Goal: Check status: Check status

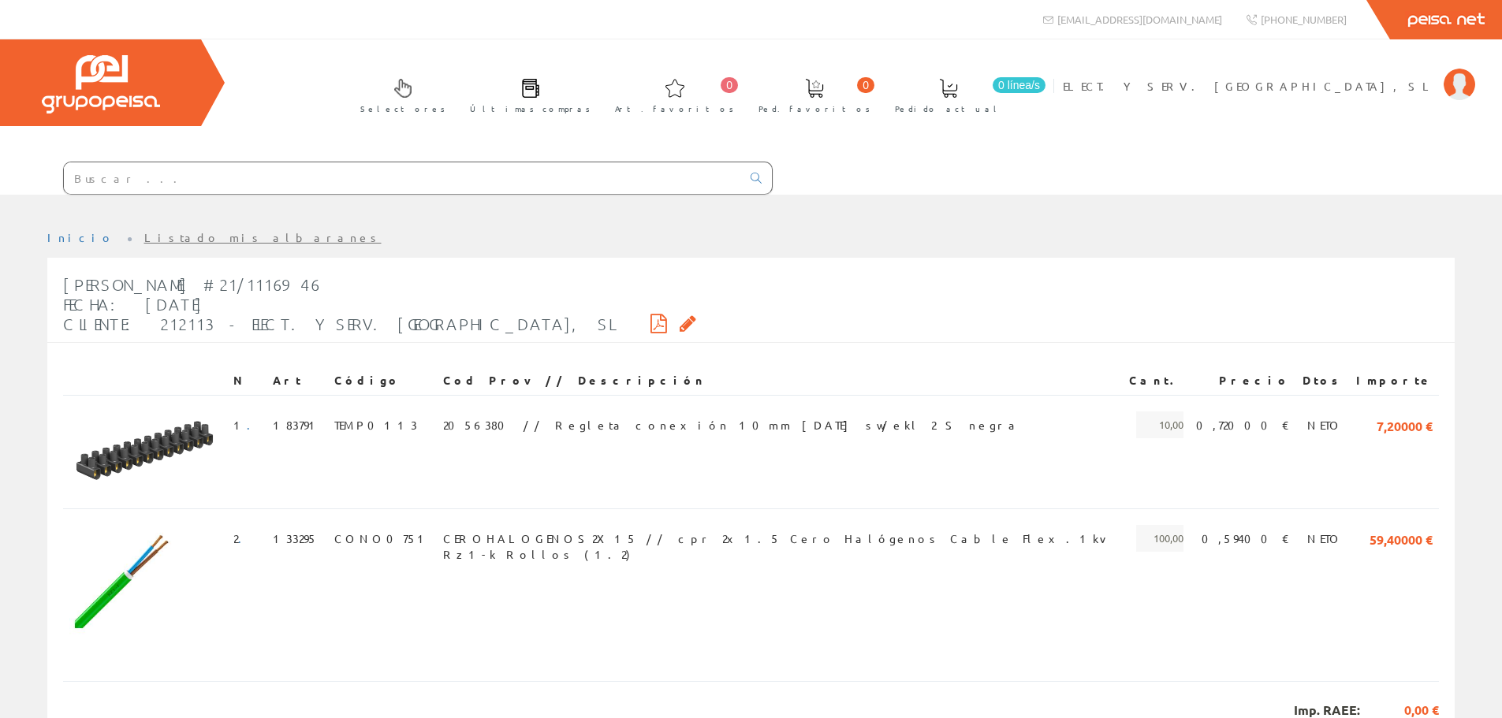
scroll to position [94, 0]
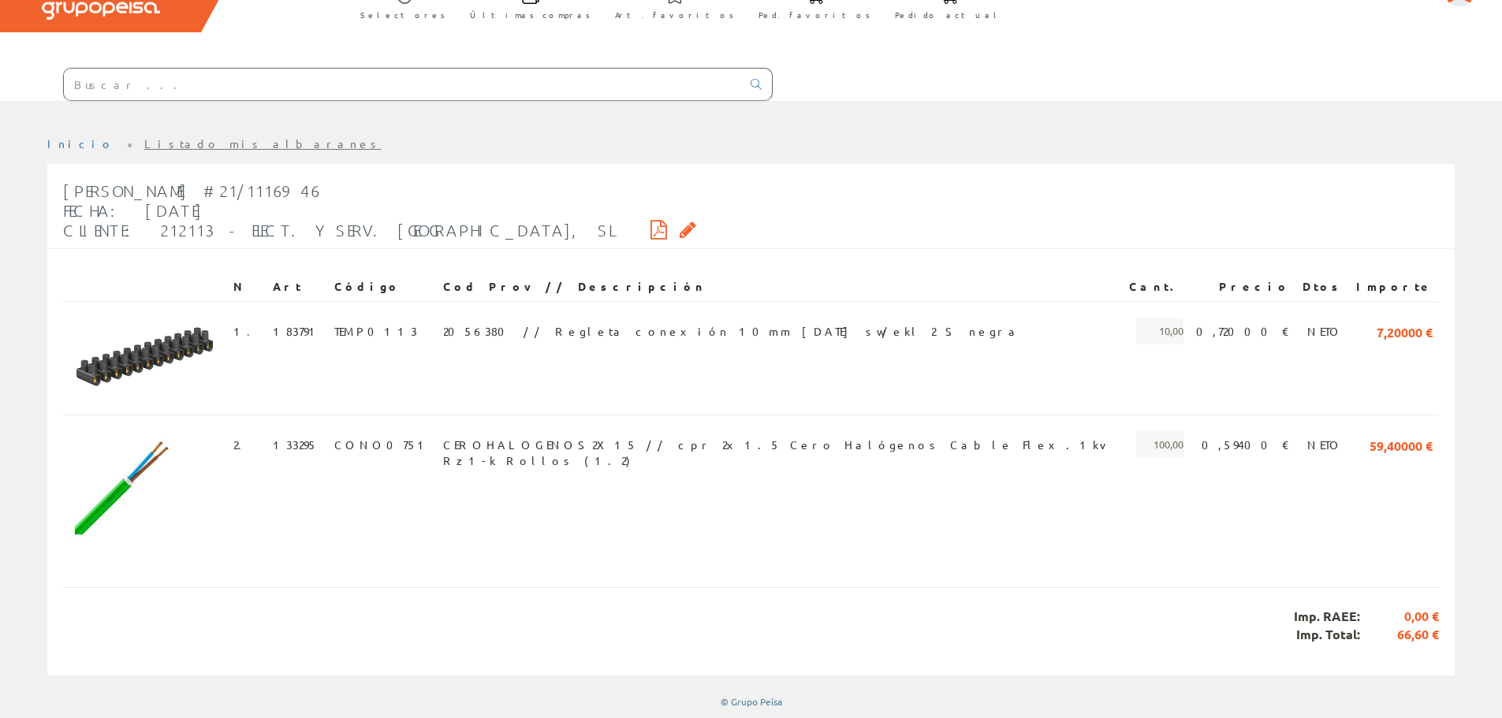
click at [180, 151] on li "Listado mis albaranes" at bounding box center [262, 144] width 237 height 16
click at [181, 147] on link "Listado mis albaranes" at bounding box center [262, 143] width 237 height 14
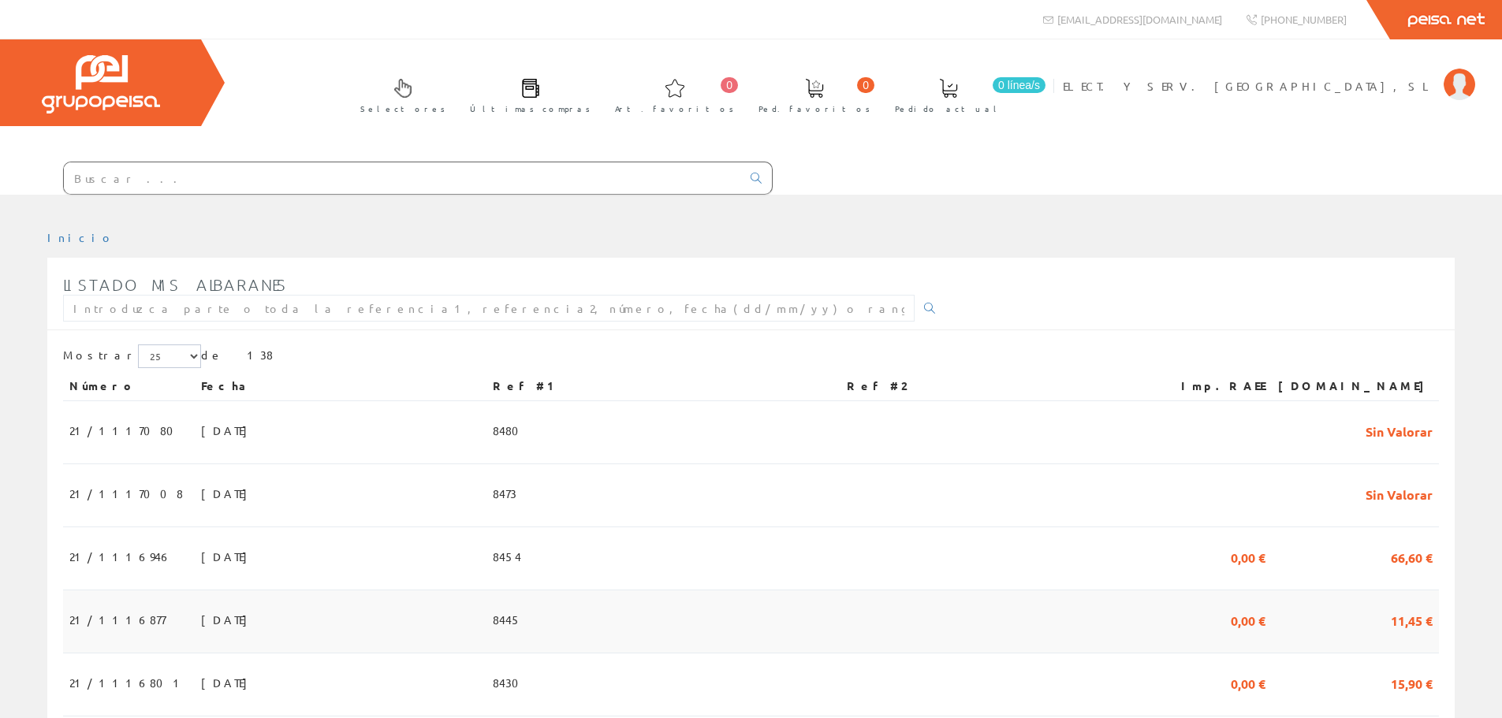
click at [201, 620] on span "02/10/2025" at bounding box center [228, 619] width 54 height 27
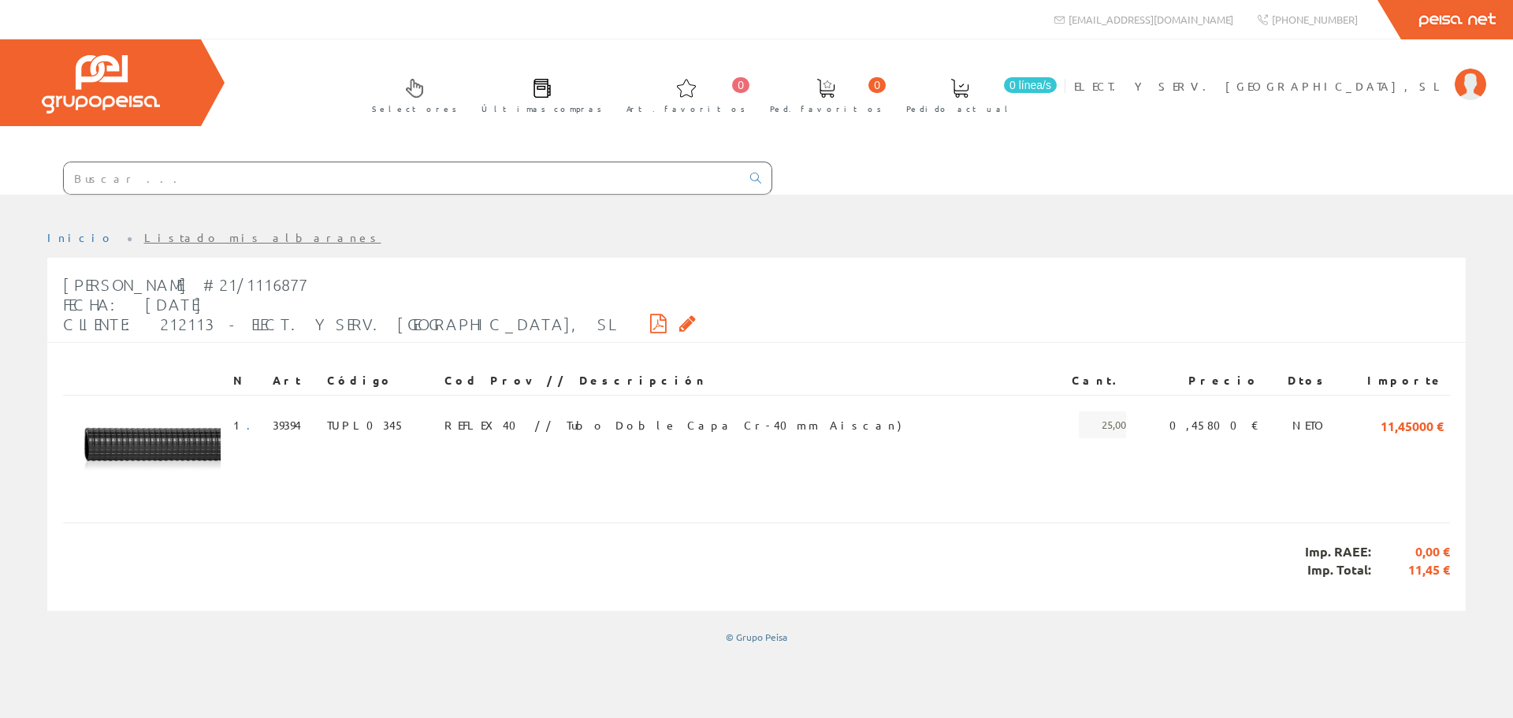
click at [152, 234] on link "Listado mis albaranes" at bounding box center [262, 237] width 237 height 14
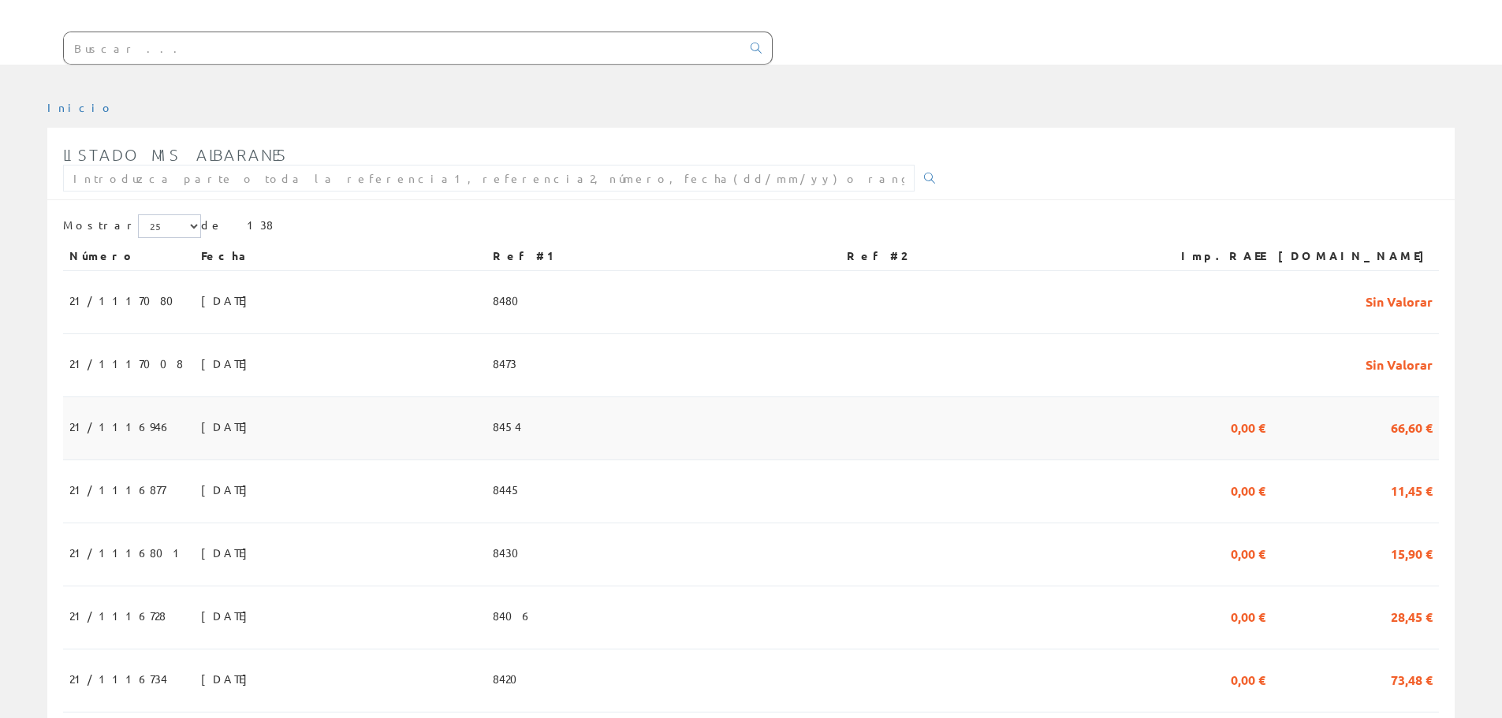
scroll to position [158, 0]
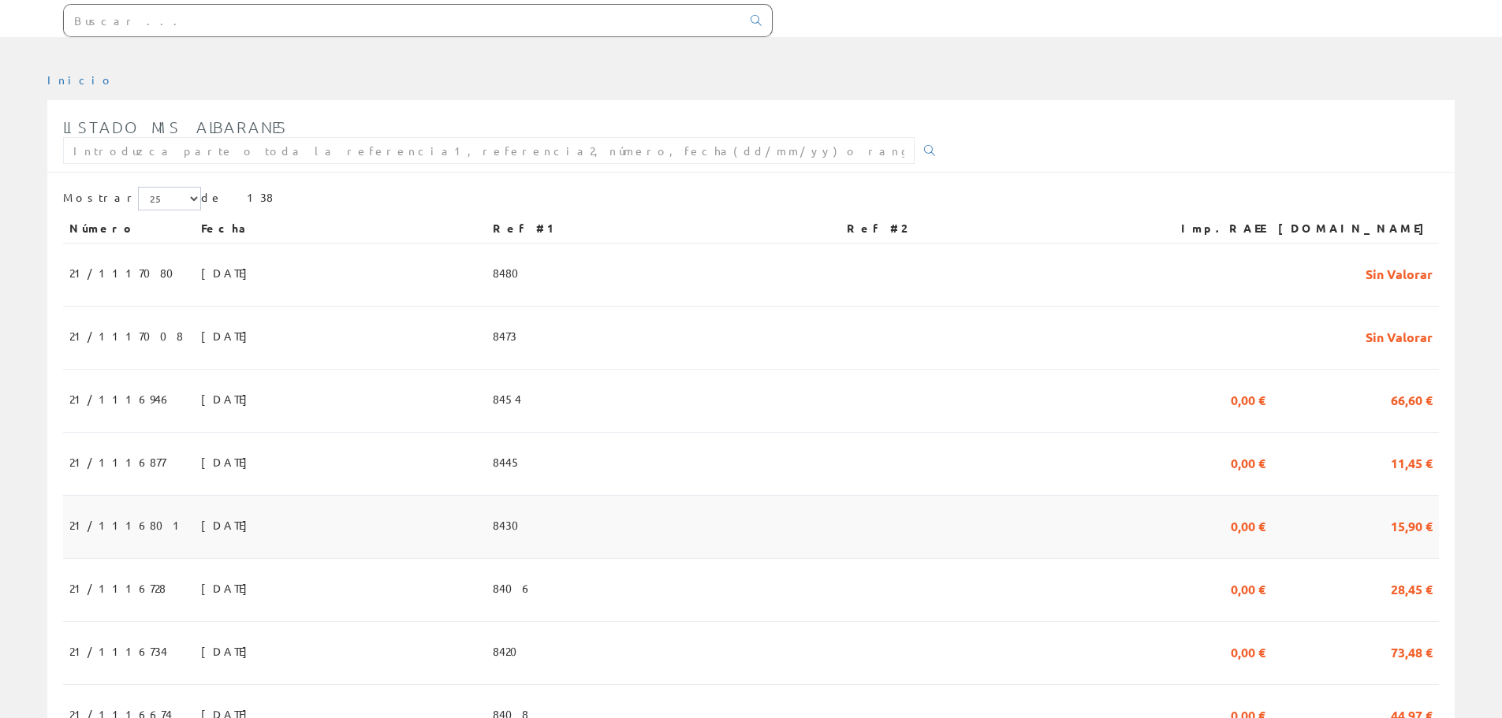
click at [201, 524] on span "01/10/2025" at bounding box center [228, 525] width 54 height 27
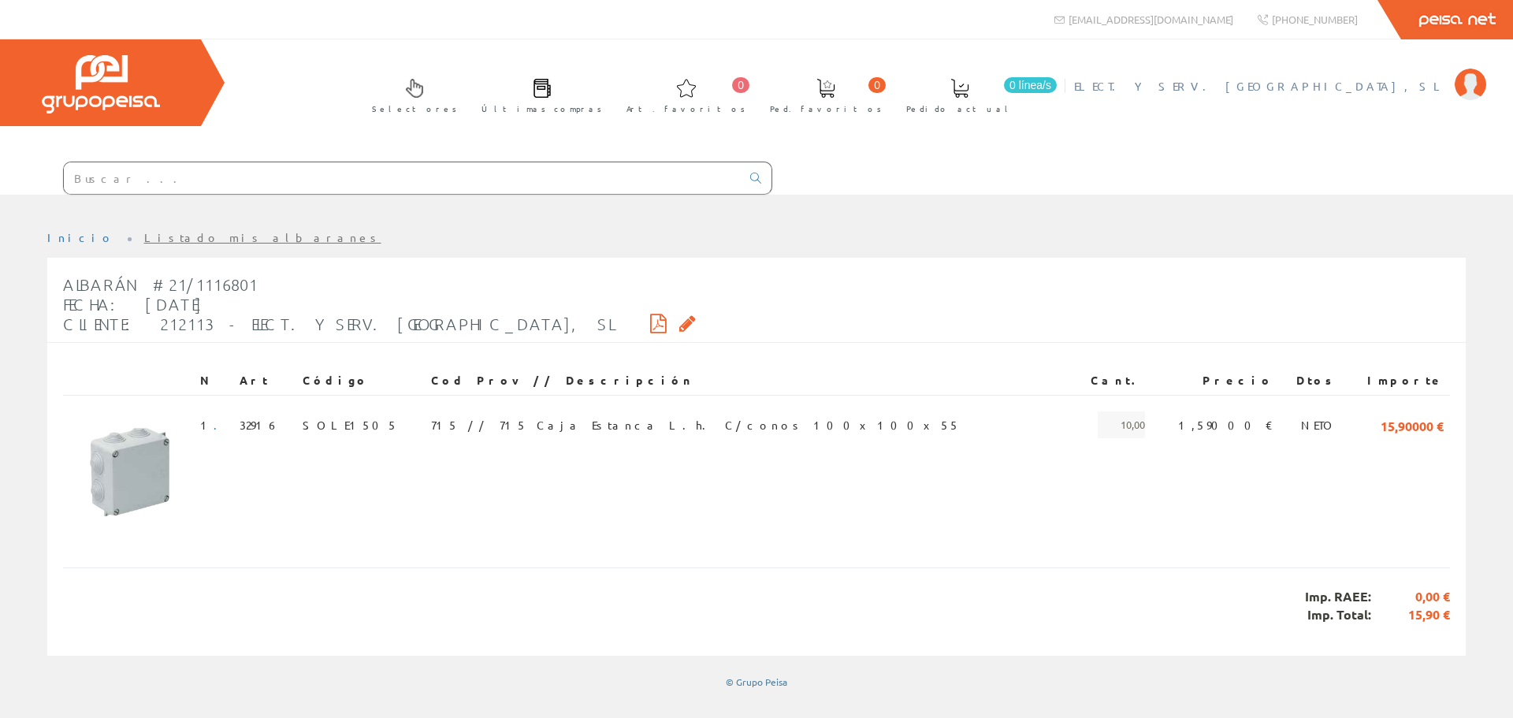
click at [1358, 94] on li "ELECT. Y SERV. BERDUN, SL Mi cuenta Mis datos Mis ofertas Mis pedidos Mis albar…" at bounding box center [1279, 95] width 419 height 61
click at [1359, 91] on span "ELECT. Y SERV. [GEOGRAPHIC_DATA], SL" at bounding box center [1260, 86] width 373 height 16
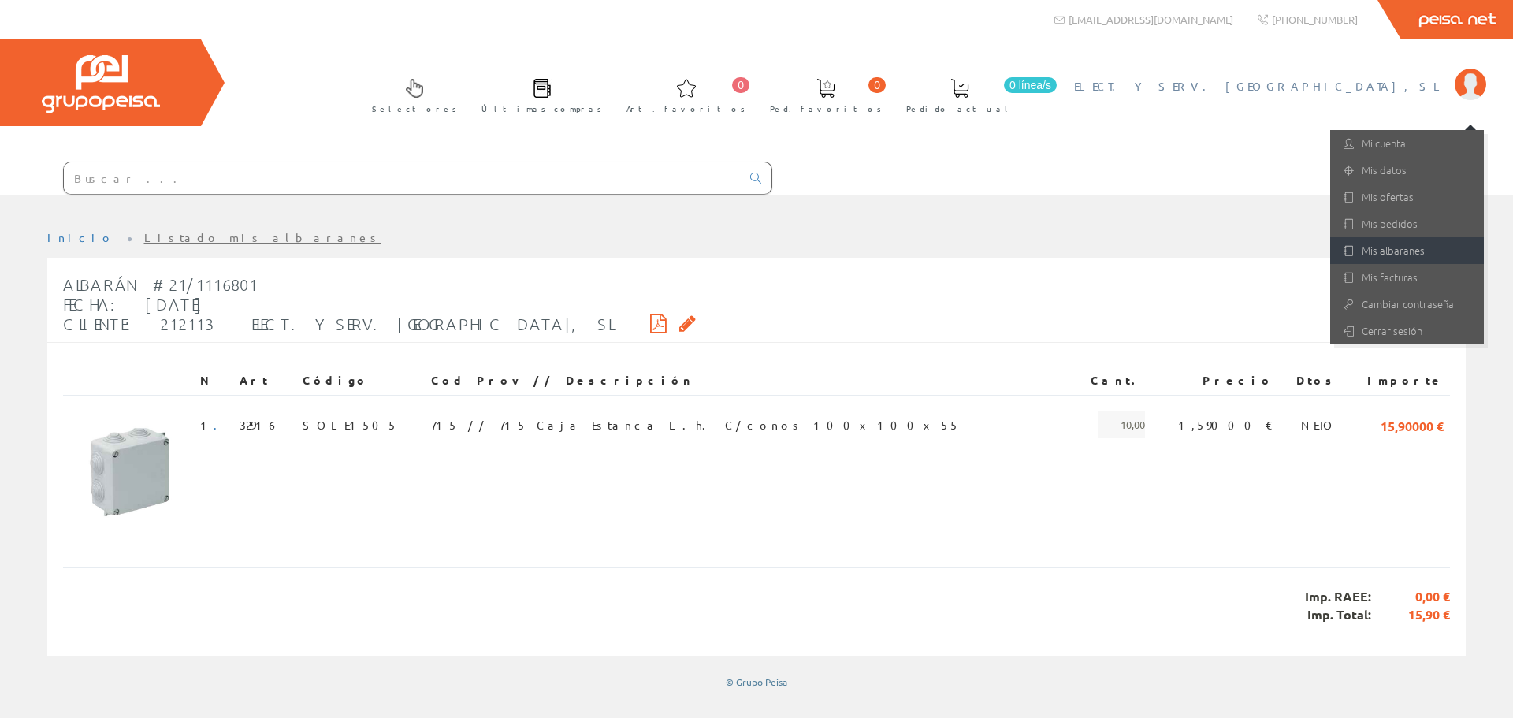
click at [1398, 246] on link "Mis albaranes" at bounding box center [1408, 250] width 154 height 27
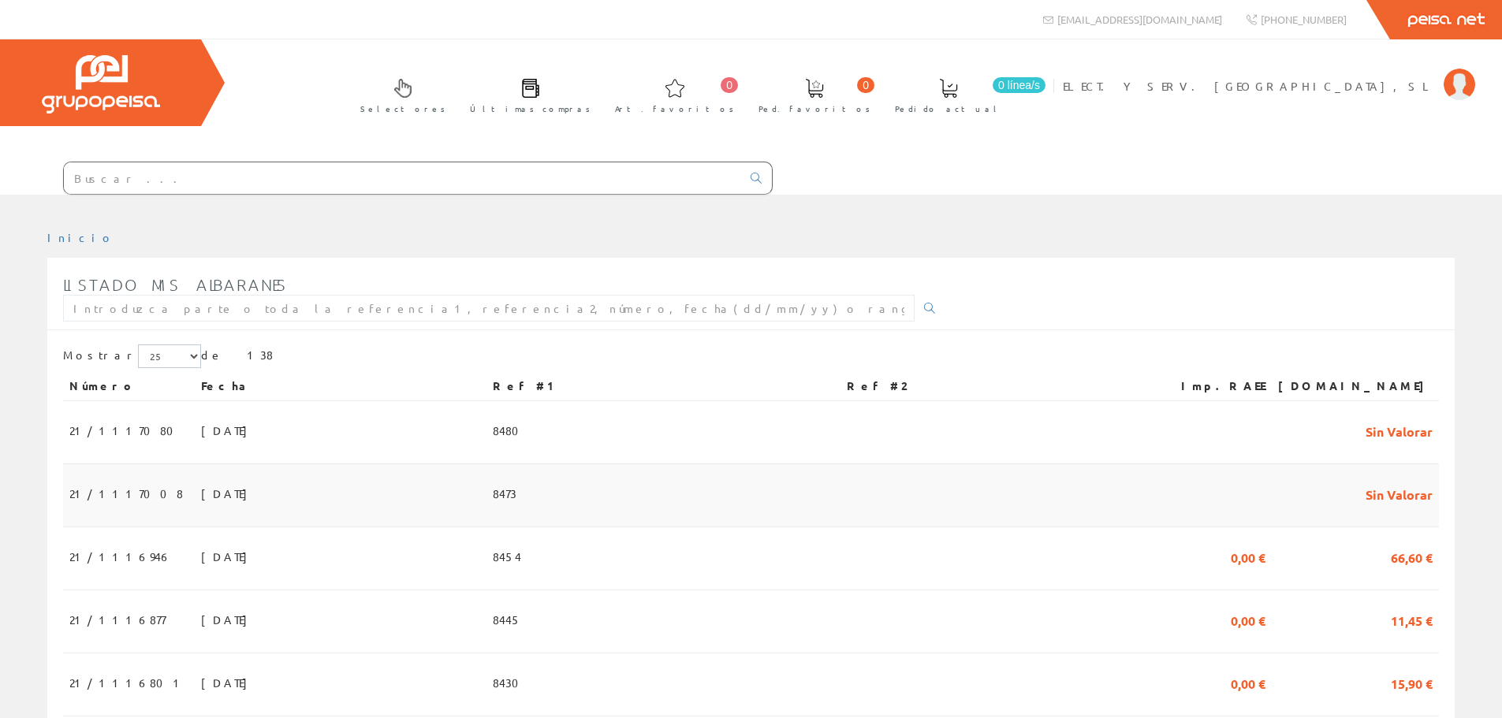
click at [201, 480] on span "08/10/2025" at bounding box center [228, 493] width 54 height 27
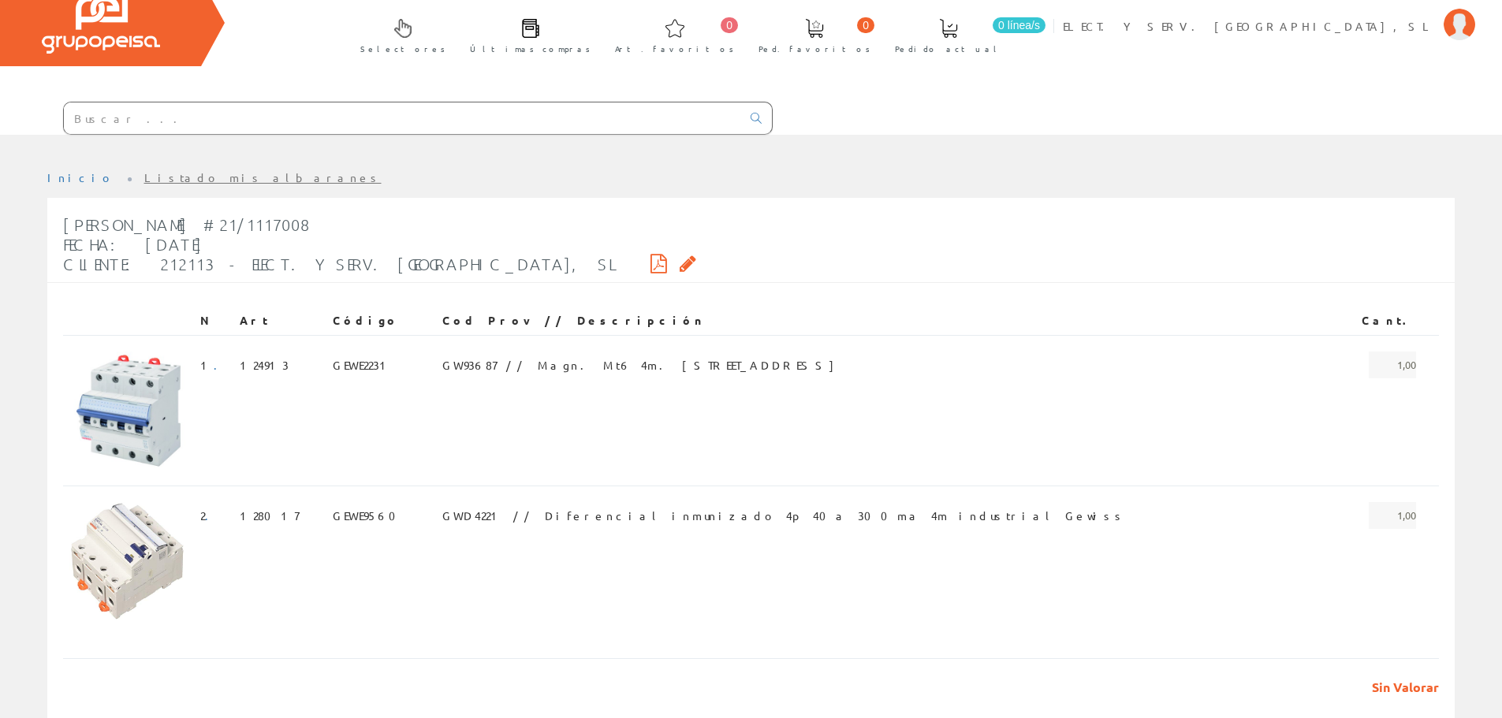
scroll to position [113, 0]
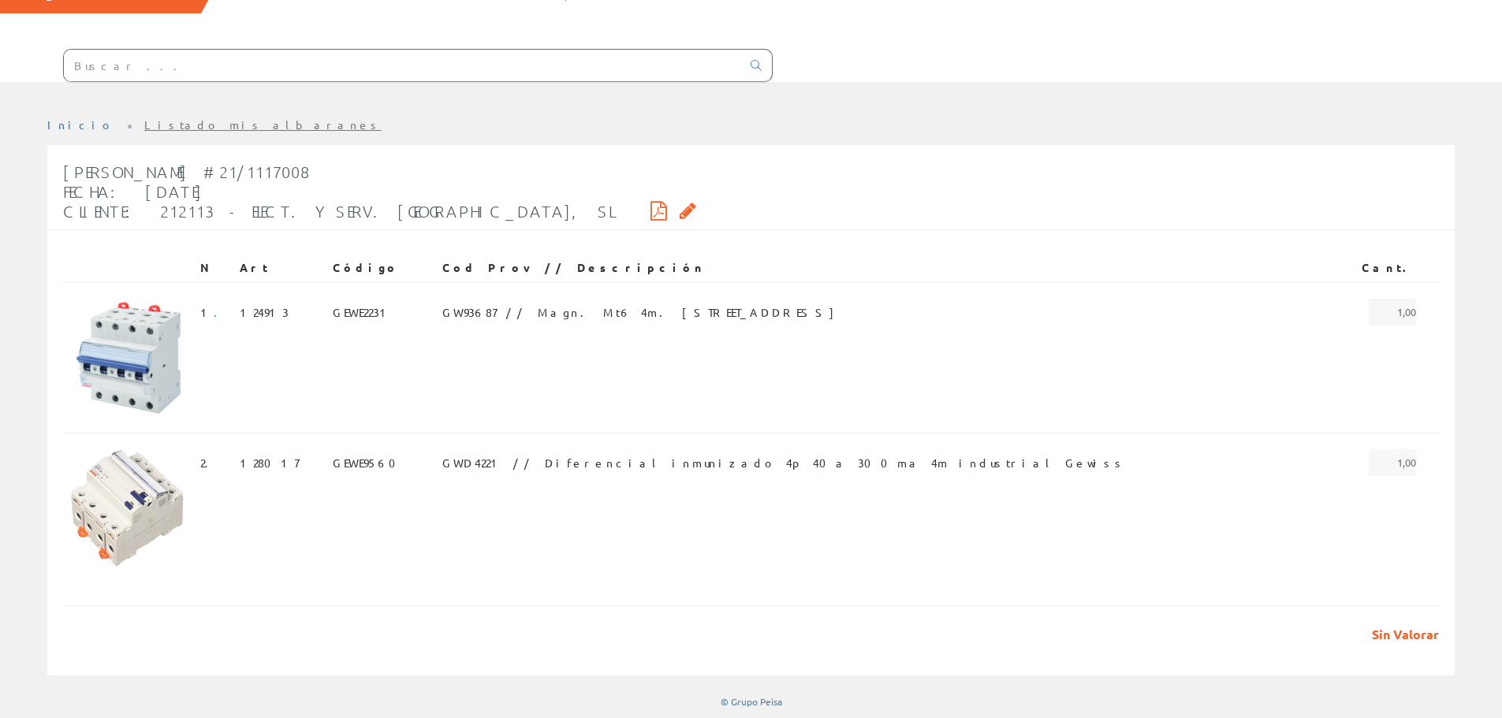
click at [650, 212] on icon at bounding box center [658, 210] width 17 height 11
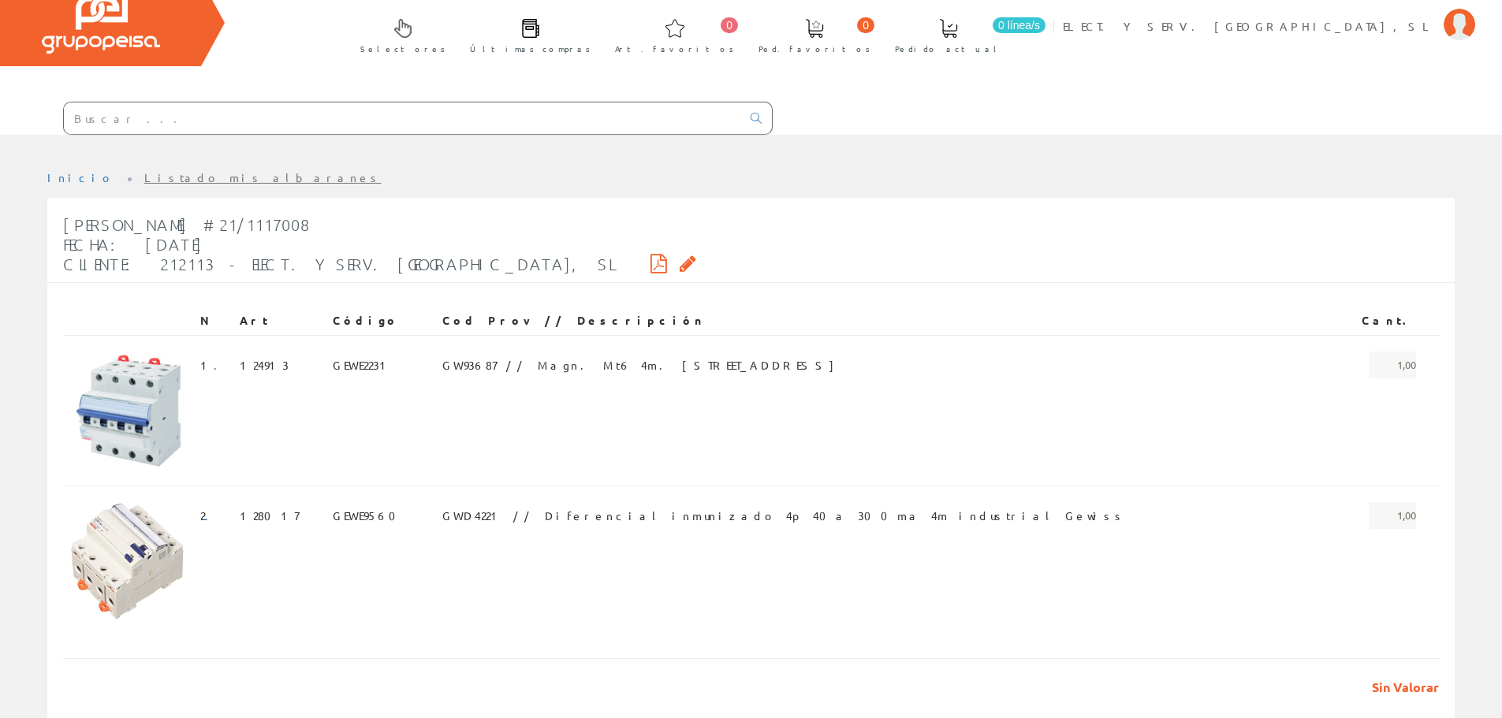
scroll to position [0, 0]
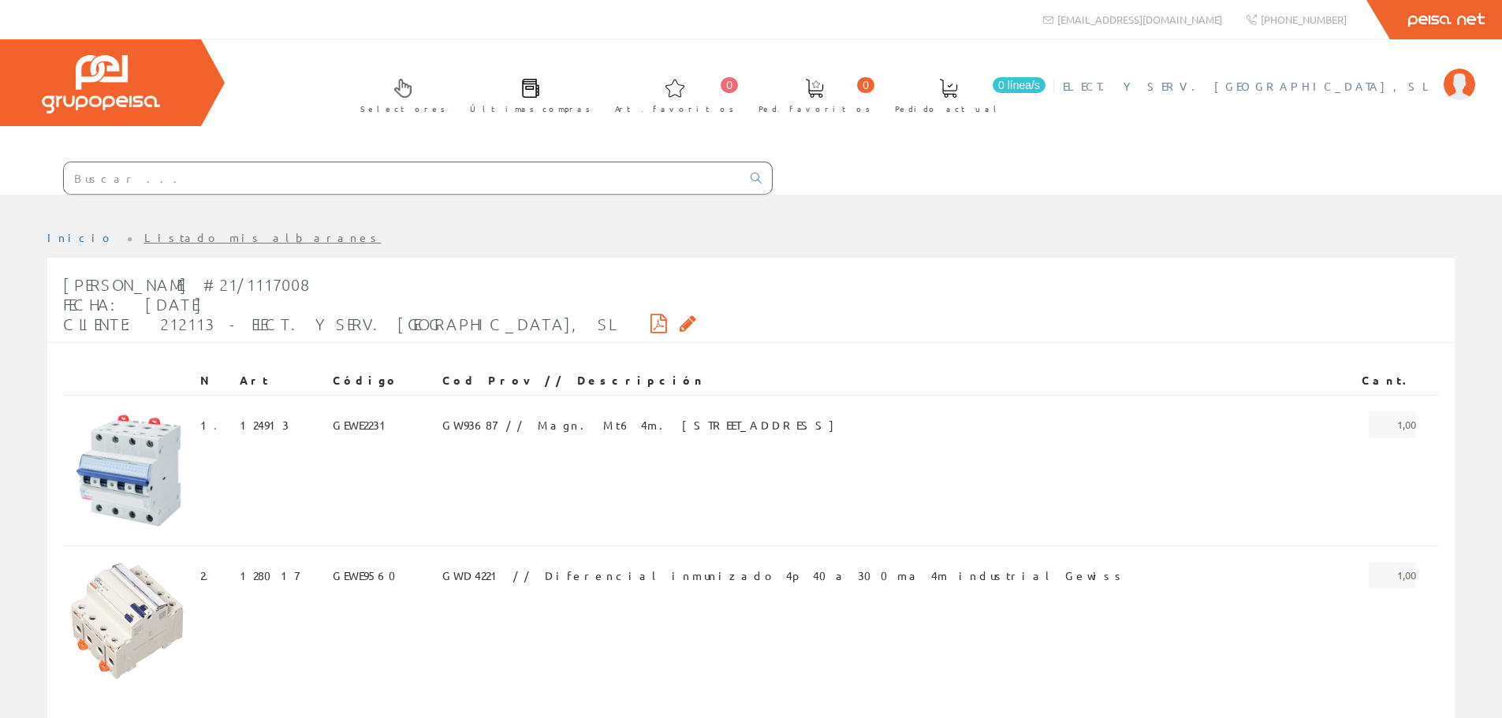
click at [1397, 72] on link "ELECT. Y SERV. [GEOGRAPHIC_DATA], SL" at bounding box center [1269, 72] width 412 height 15
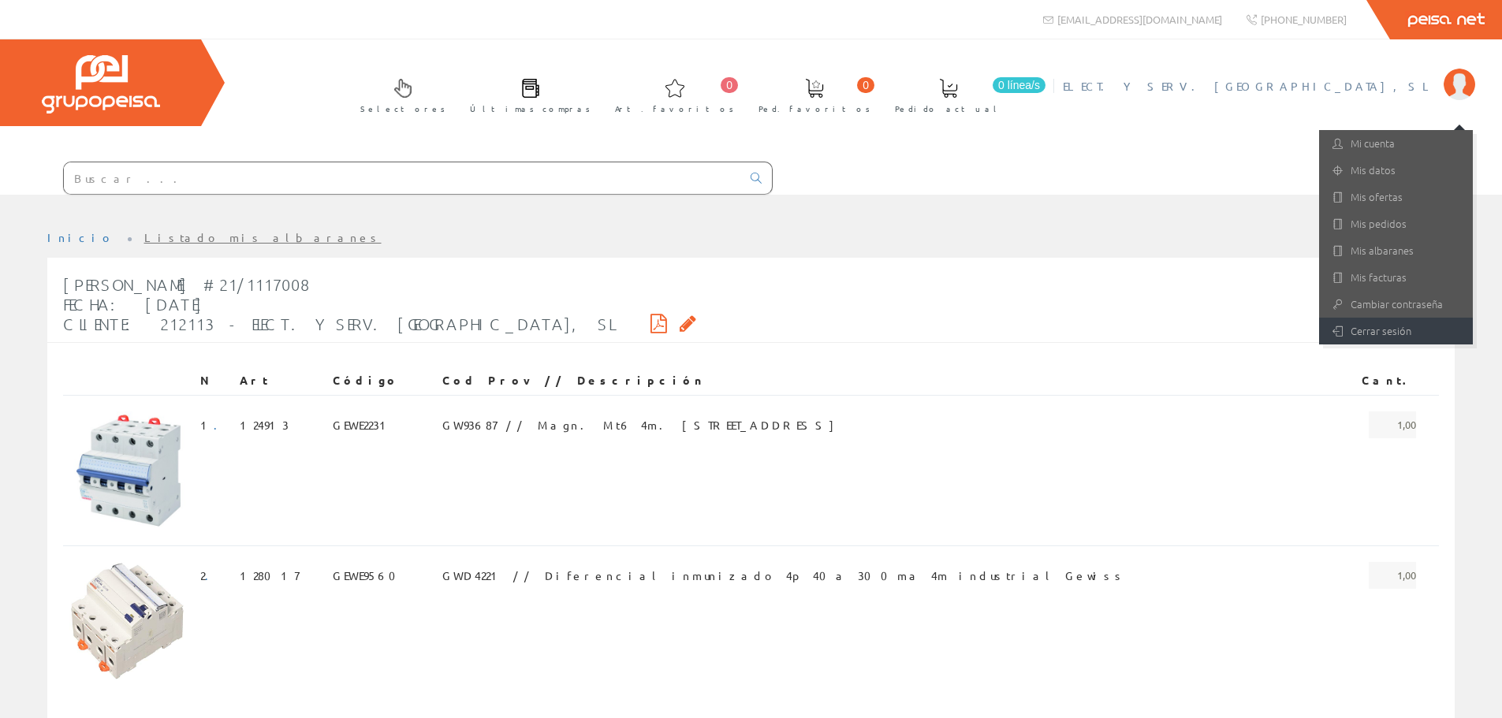
click at [1398, 328] on link "Cerrar sesión" at bounding box center [1396, 331] width 154 height 27
